Goal: Check status: Verify the current state of an ongoing process or item

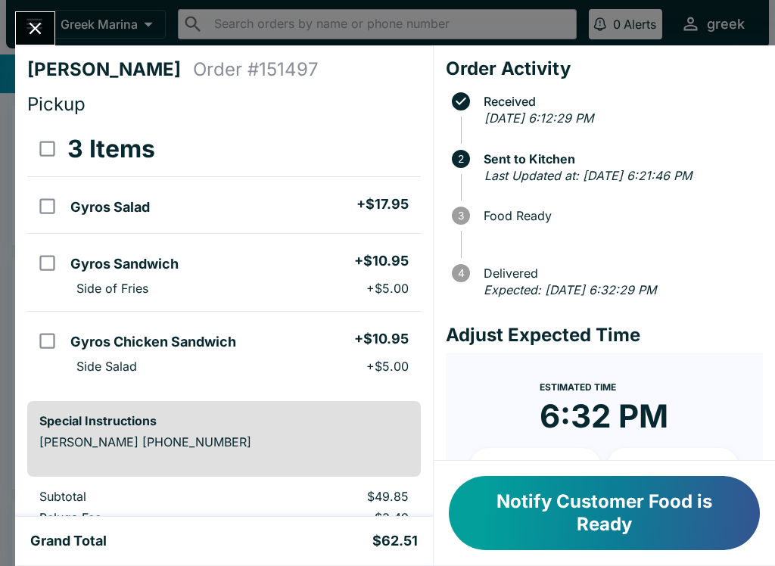
click at [45, 14] on button "Close" at bounding box center [35, 28] width 39 height 33
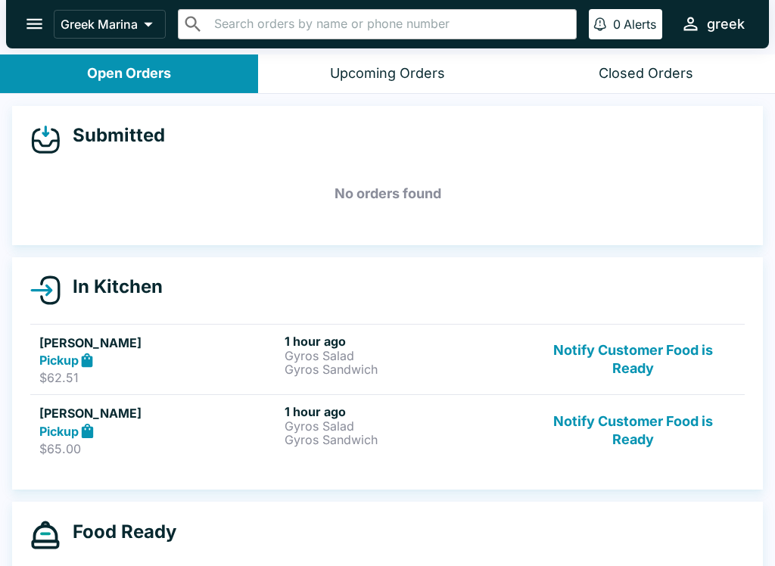
click at [208, 357] on div "Pickup" at bounding box center [158, 360] width 239 height 17
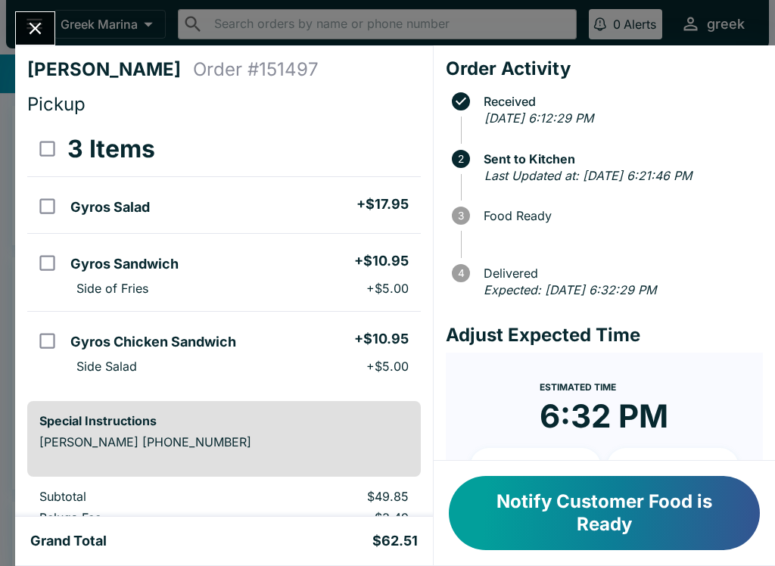
click at [51, 21] on button "Close" at bounding box center [35, 28] width 39 height 33
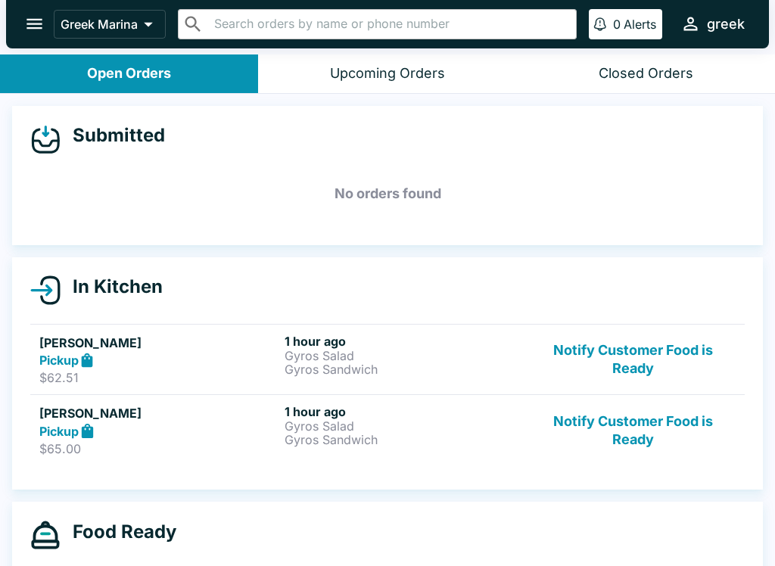
click at [242, 355] on div "Pickup" at bounding box center [158, 360] width 239 height 17
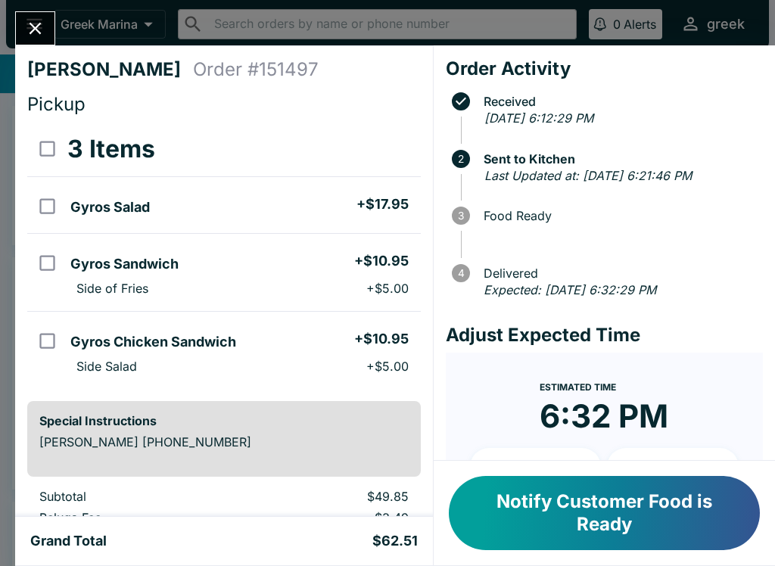
click at [49, 11] on div "[PERSON_NAME] Order # 151497 Pickup 3 Items Gyros Salad + $17.95 Gyros Sandwich…" at bounding box center [387, 283] width 775 height 566
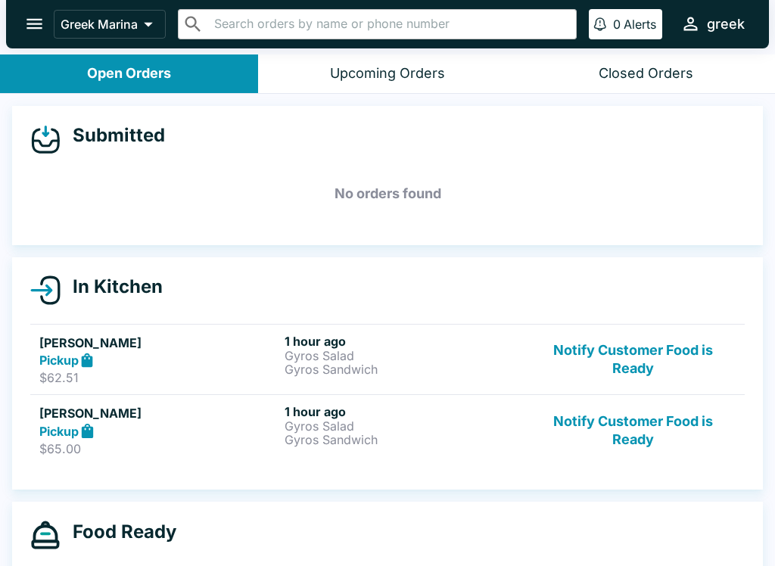
click at [207, 427] on div "Pickup" at bounding box center [158, 430] width 239 height 17
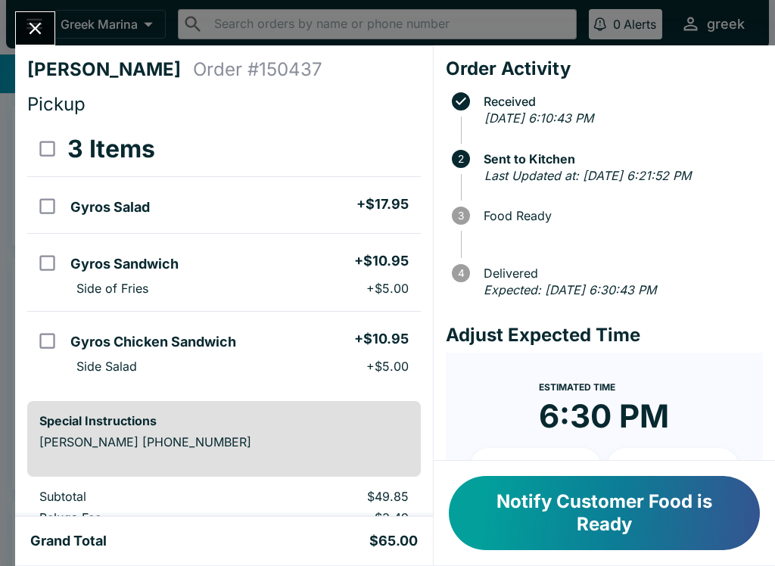
click at [49, 11] on div "[PERSON_NAME] Order # 150437 Pickup 3 Items Gyros Salad + $17.95 Gyros Sandwich…" at bounding box center [387, 283] width 775 height 566
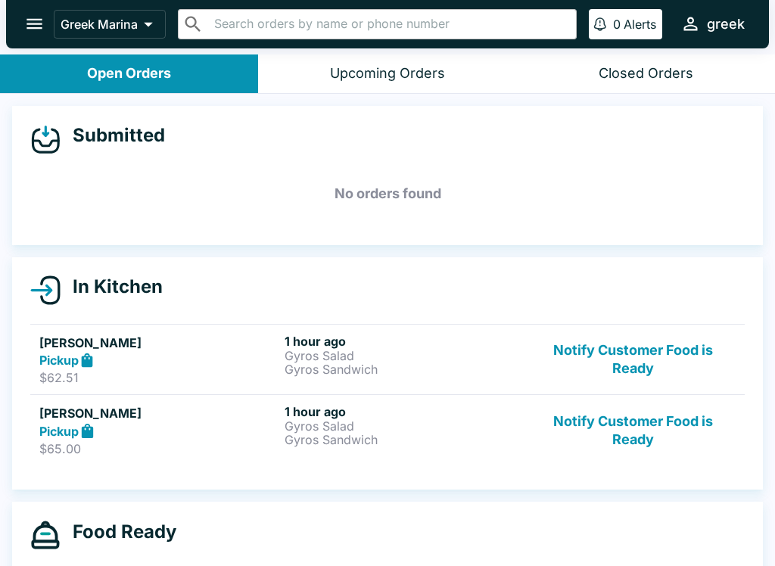
click at [269, 350] on h5 "[PERSON_NAME]" at bounding box center [158, 343] width 239 height 18
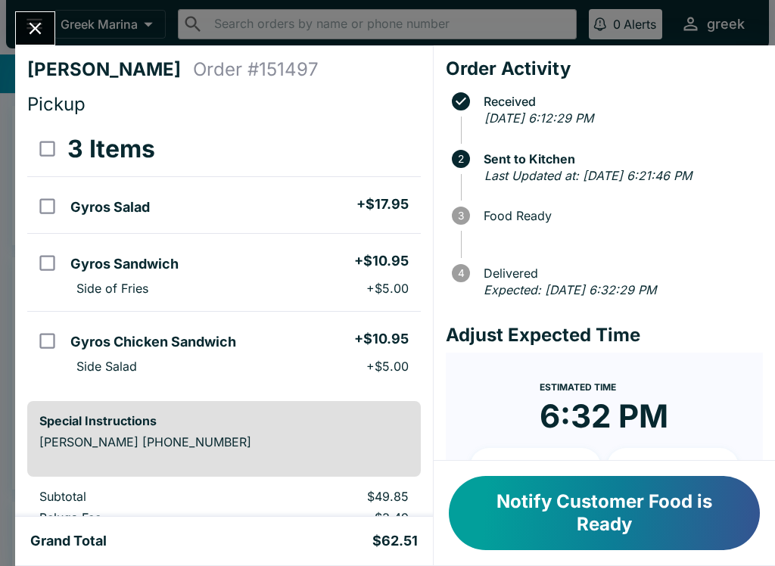
click at [59, 20] on div "[PERSON_NAME] Order # 151497 Pickup 3 Items Gyros Salad + $17.95 Gyros Sandwich…" at bounding box center [387, 283] width 775 height 566
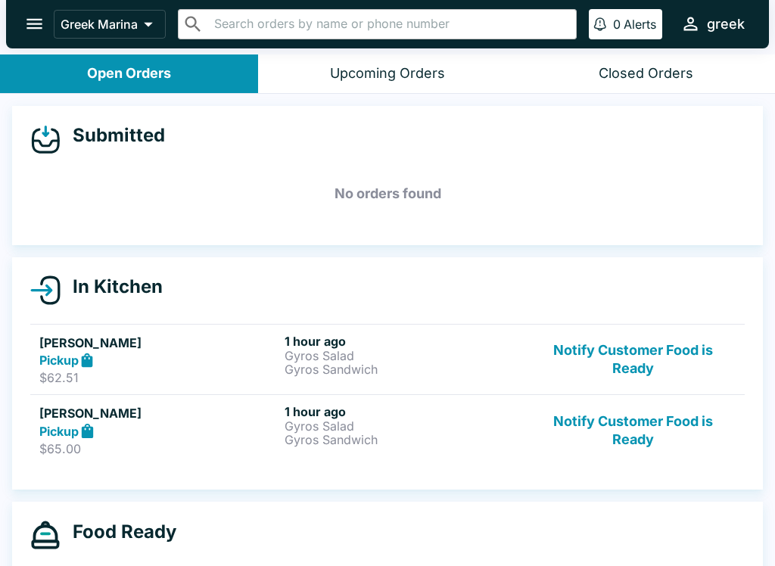
click at [449, 344] on h6 "1 hour ago" at bounding box center [404, 341] width 239 height 15
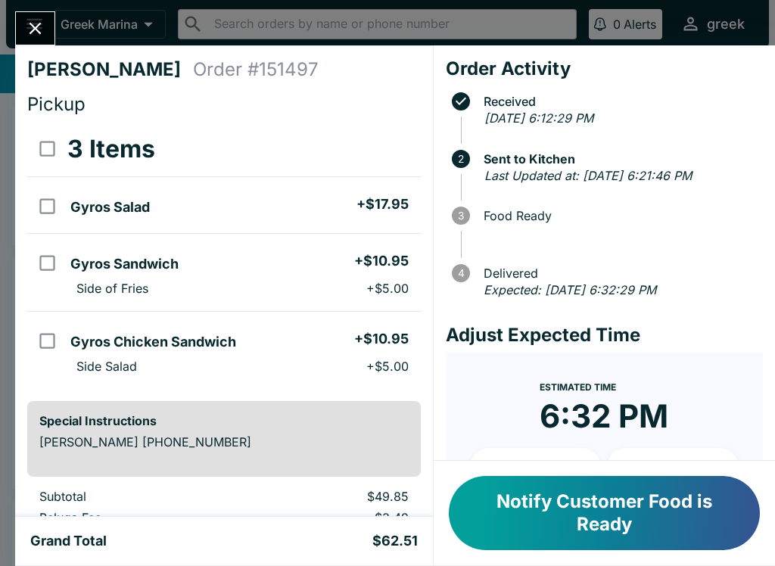
click at [48, 21] on button "Close" at bounding box center [35, 28] width 39 height 33
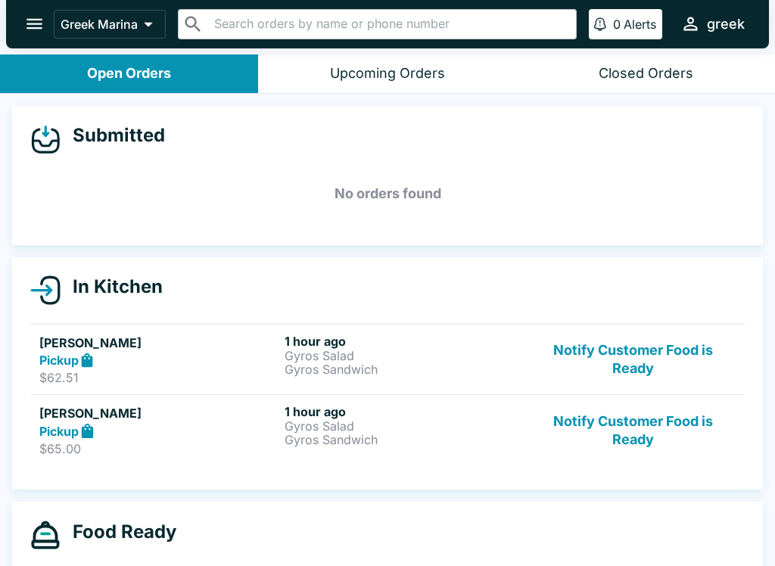
click at [253, 423] on div "Pickup" at bounding box center [158, 430] width 239 height 17
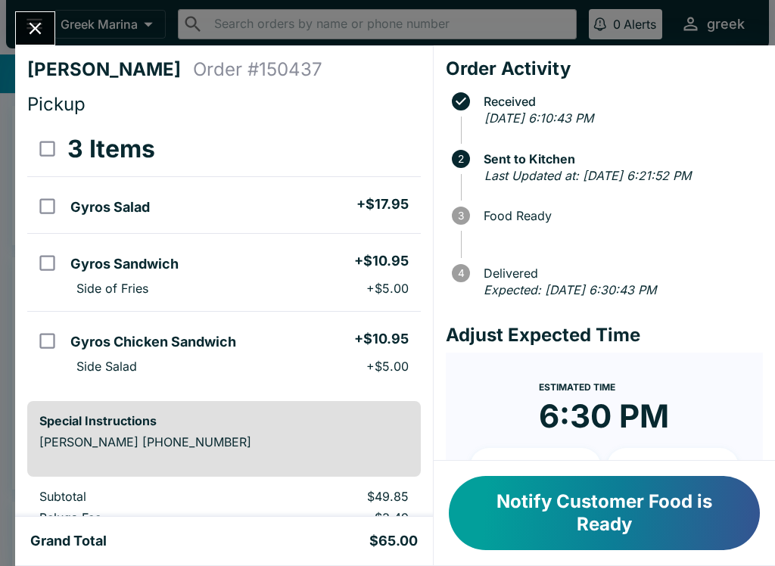
click at [55, 17] on div at bounding box center [35, 28] width 40 height 34
click at [42, 23] on icon "Close" at bounding box center [35, 28] width 20 height 20
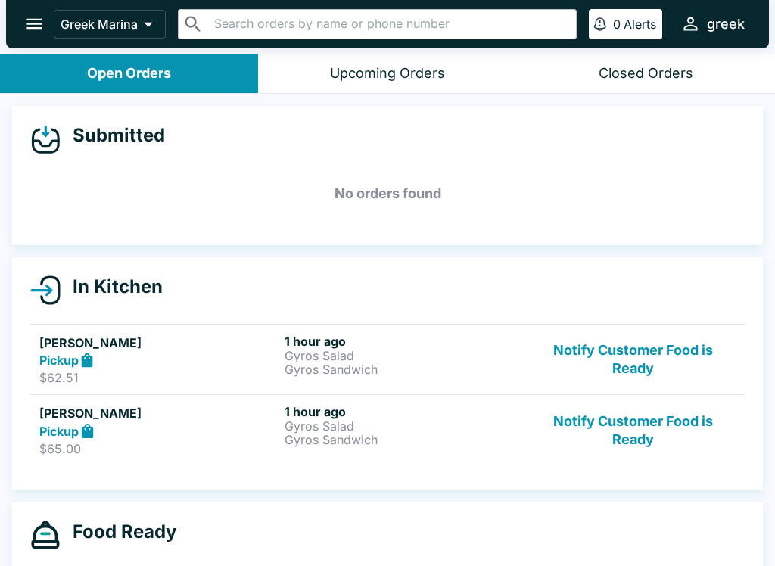
click at [180, 326] on link "[PERSON_NAME] Pickup $62.51 1 hour ago Gyros Salad Gyros Sandwich Notify Custom…" at bounding box center [387, 359] width 715 height 71
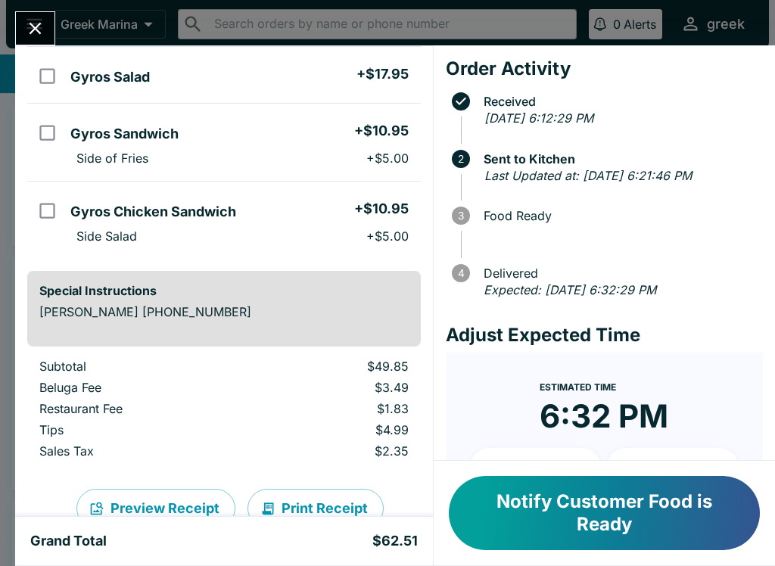
scroll to position [135, 0]
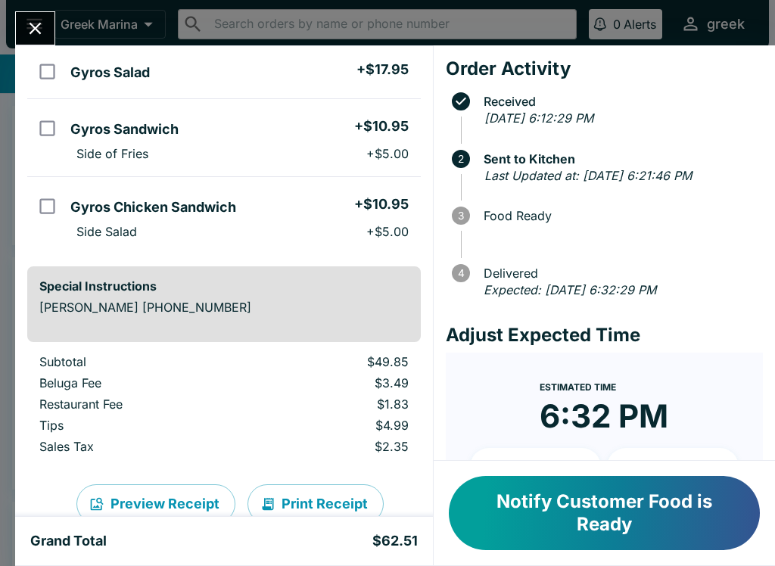
click at [54, 11] on div "[PERSON_NAME] Order # 151497 Pickup 3 Items Gyros Salad + $17.95 Gyros Sandwich…" at bounding box center [387, 283] width 775 height 566
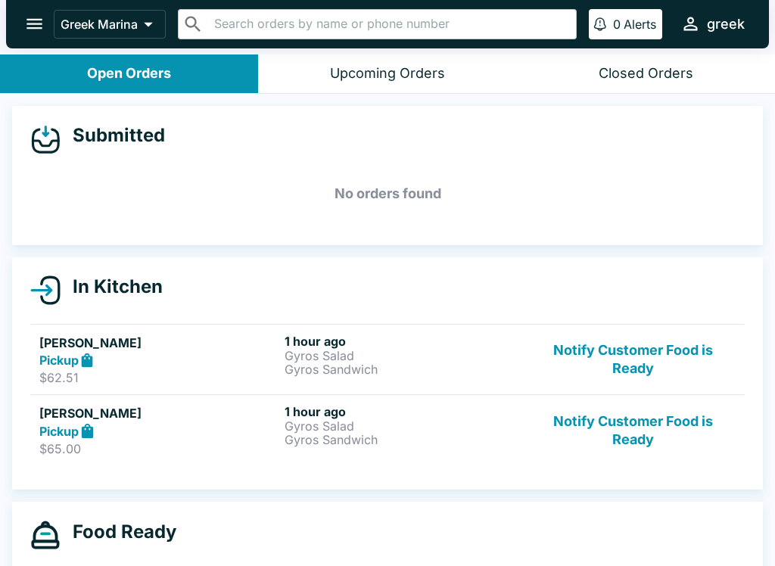
click at [51, 29] on button "open drawer" at bounding box center [34, 24] width 39 height 39
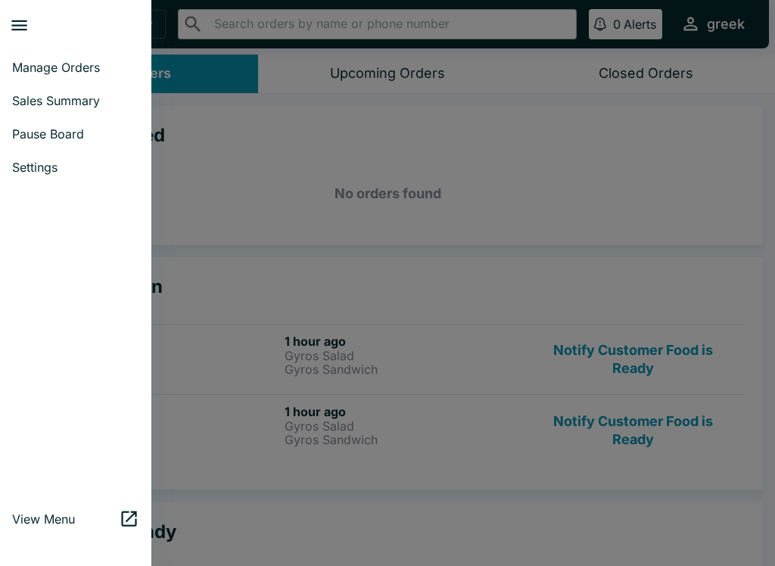
click at [258, 308] on div at bounding box center [387, 283] width 775 height 566
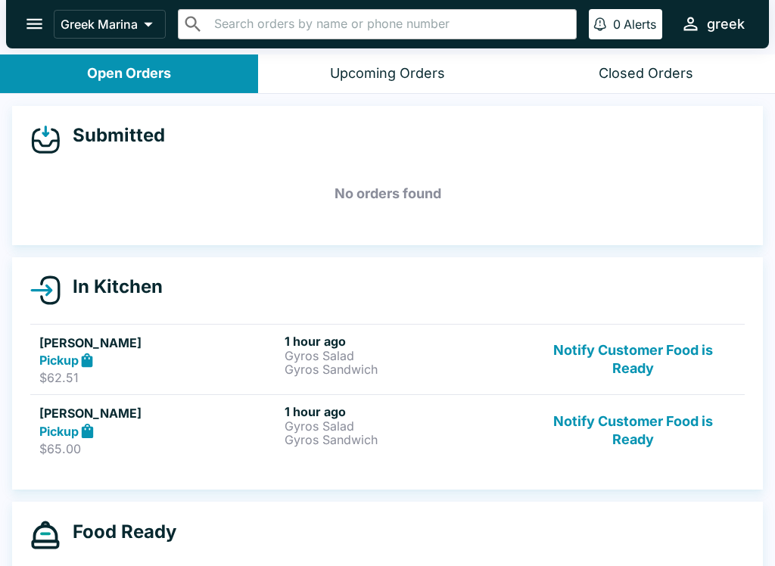
click at [503, 369] on p "Gyros Sandwich" at bounding box center [404, 370] width 239 height 14
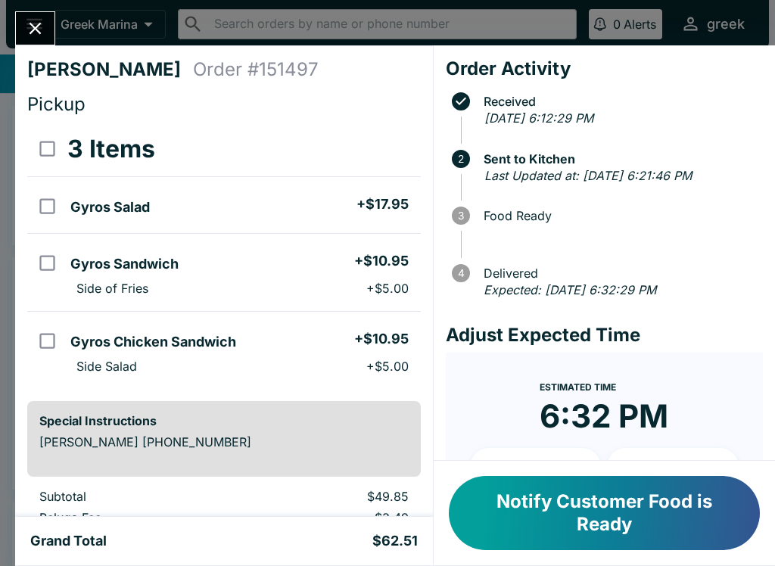
click at [64, 143] on input "select all" at bounding box center [47, 149] width 34 height 34
checkbox input "true"
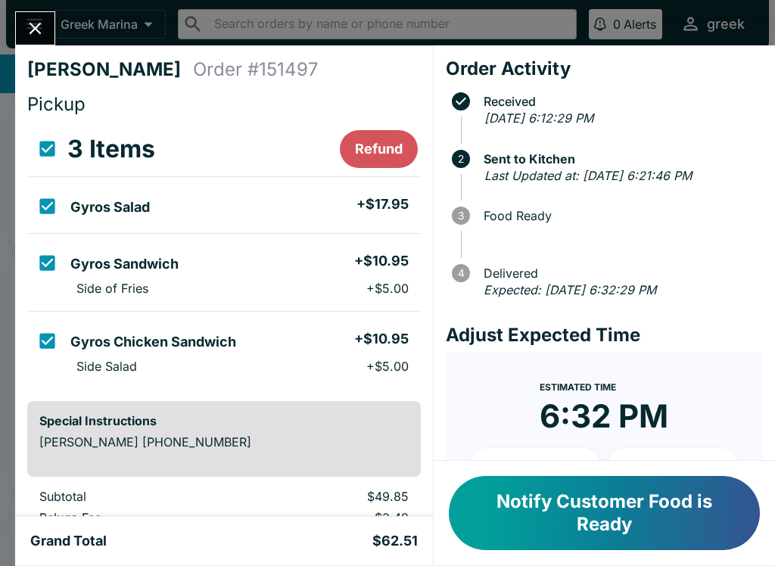
checkbox input "true"
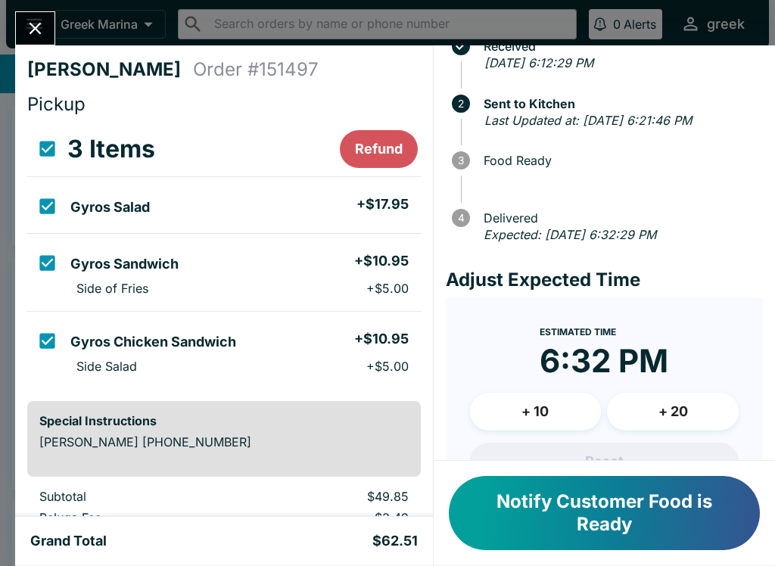
scroll to position [52, 0]
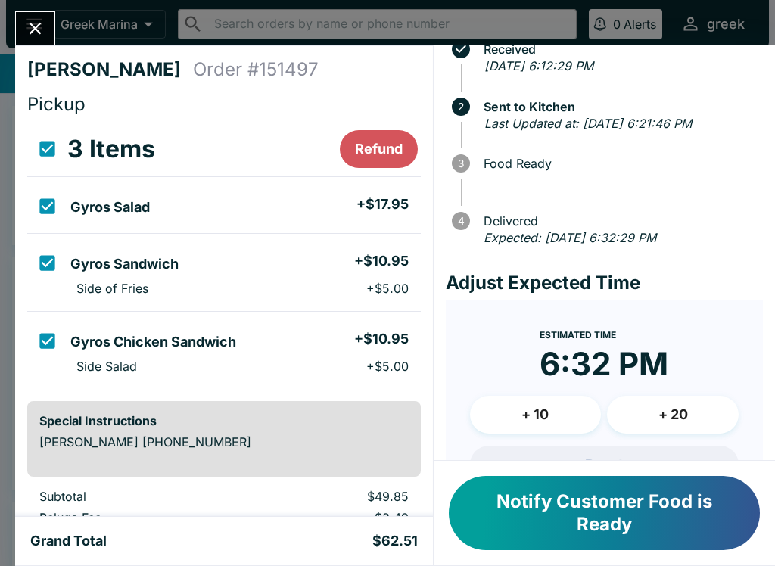
click at [47, 17] on button "Close" at bounding box center [35, 28] width 39 height 33
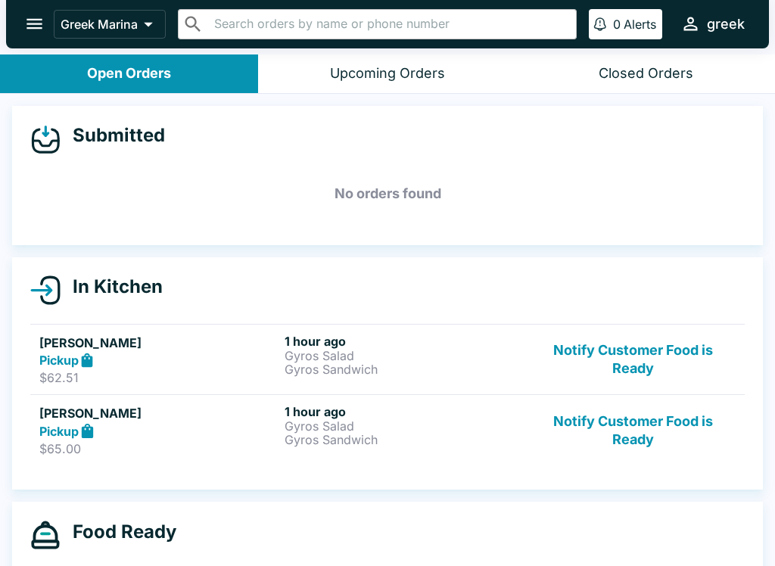
click at [228, 350] on h5 "[PERSON_NAME]" at bounding box center [158, 343] width 239 height 18
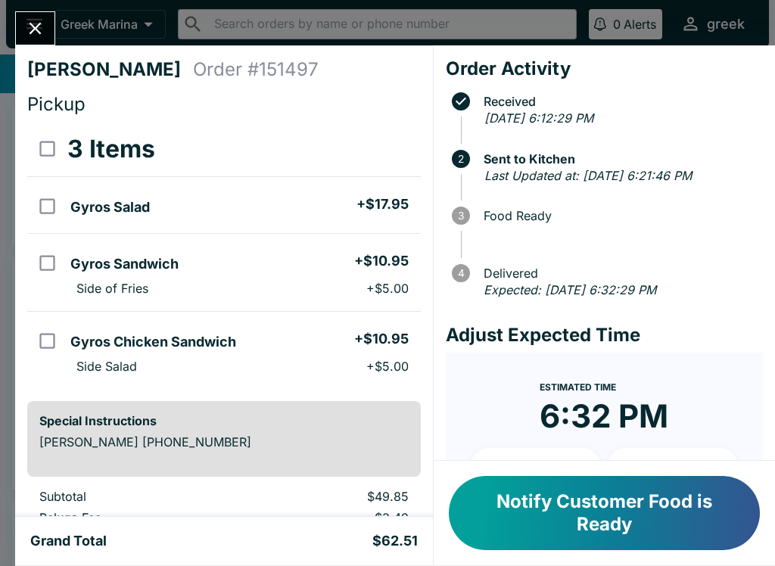
click at [29, 15] on button "Close" at bounding box center [35, 28] width 39 height 33
